Goal: Find specific page/section: Find specific page/section

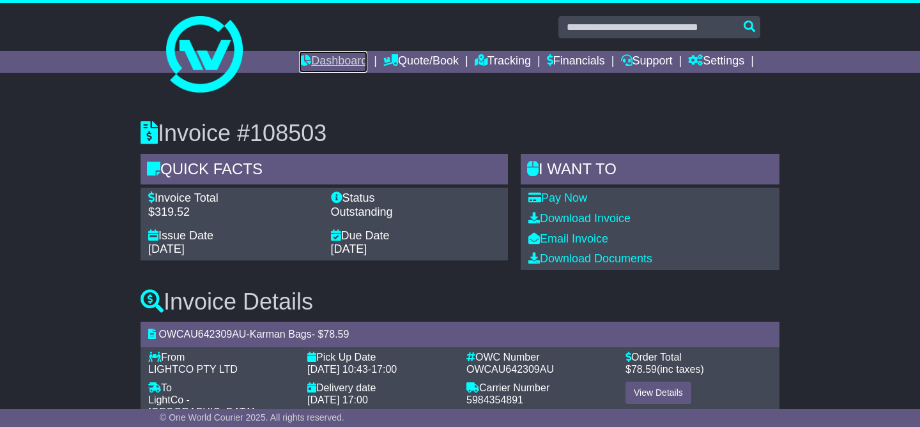
click at [333, 61] on link "Dashboard" at bounding box center [333, 62] width 68 height 22
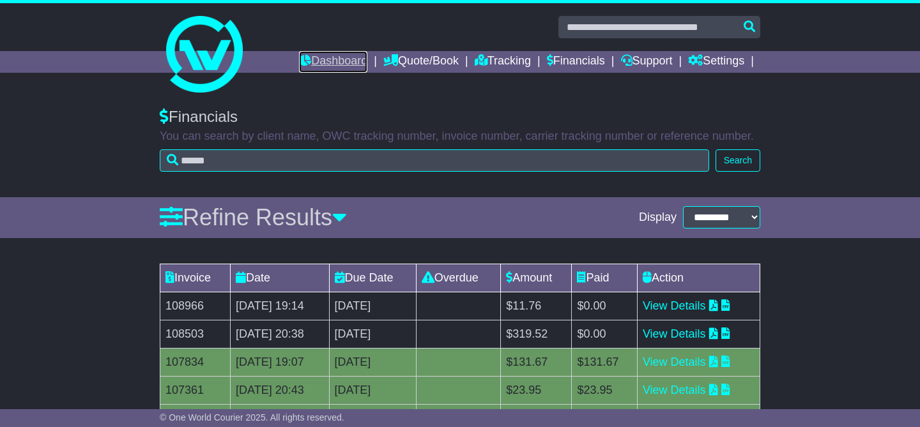
click at [330, 57] on link "Dashboard" at bounding box center [333, 62] width 68 height 22
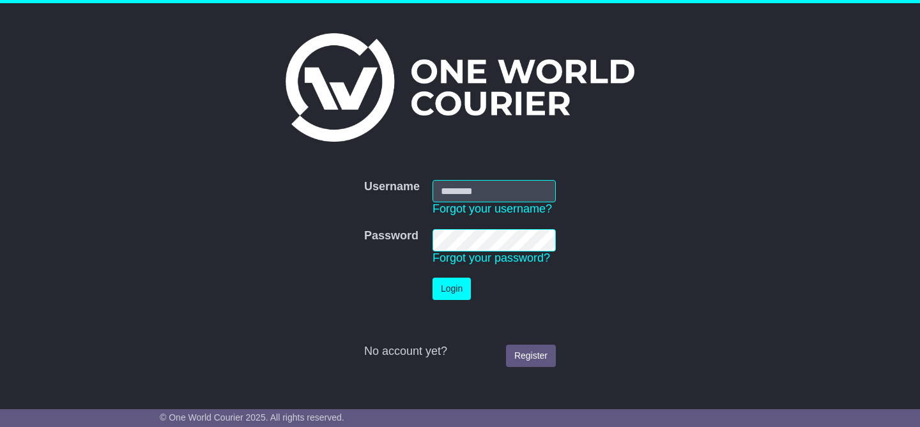
click at [494, 190] on input "Username" at bounding box center [494, 191] width 123 height 22
type input "**********"
